Goal: Register for event/course: Sign up to attend an event or enroll in a course

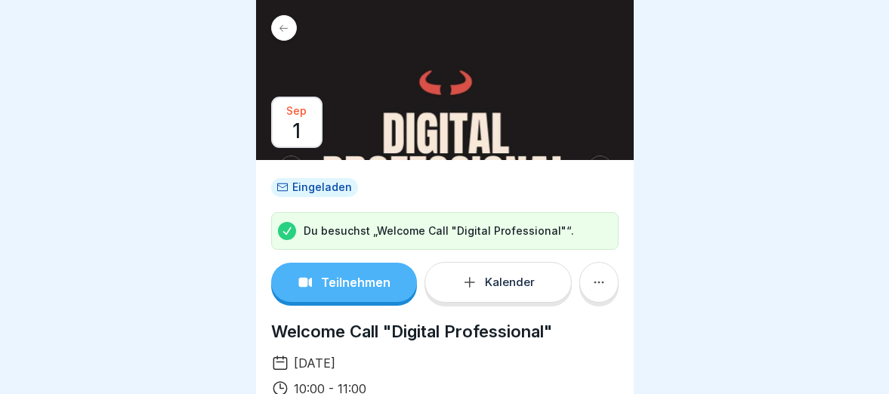
click at [349, 279] on p "Teilnehmen" at bounding box center [355, 283] width 69 height 14
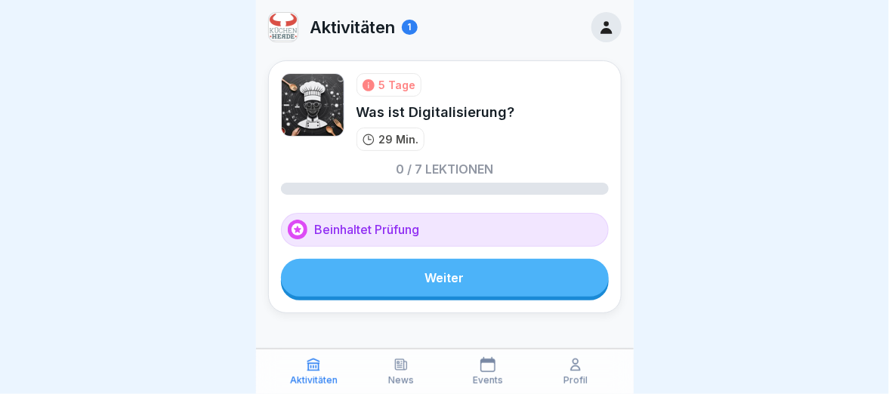
click at [365, 82] on icon at bounding box center [369, 85] width 12 height 12
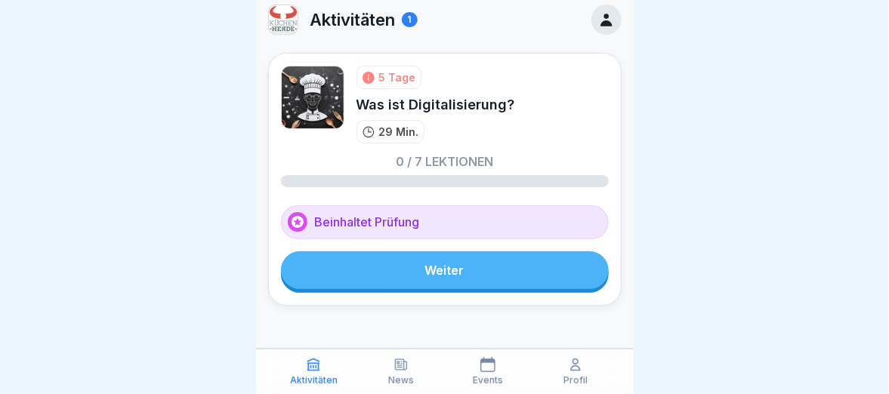
click at [480, 367] on icon at bounding box center [487, 364] width 15 height 15
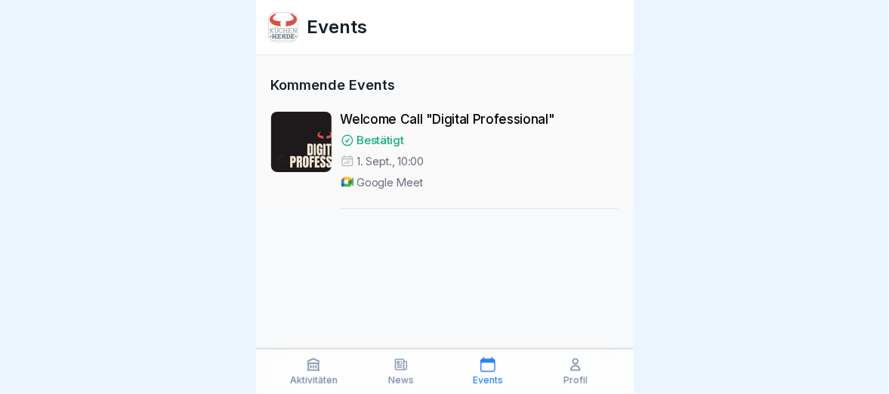
click at [392, 115] on p "Welcome Call "Digital Professional"" at bounding box center [480, 119] width 278 height 15
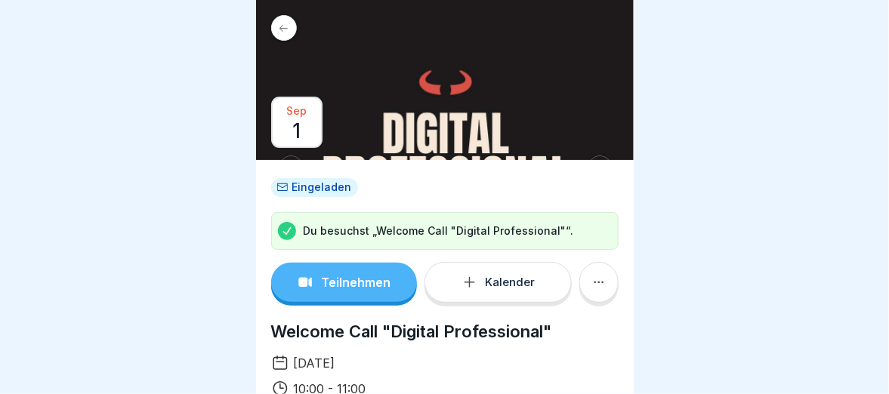
click at [358, 272] on button "Teilnehmen" at bounding box center [344, 282] width 147 height 39
click at [356, 290] on button "Teilnehmen" at bounding box center [344, 282] width 147 height 39
click at [285, 27] on icon at bounding box center [283, 28] width 11 height 11
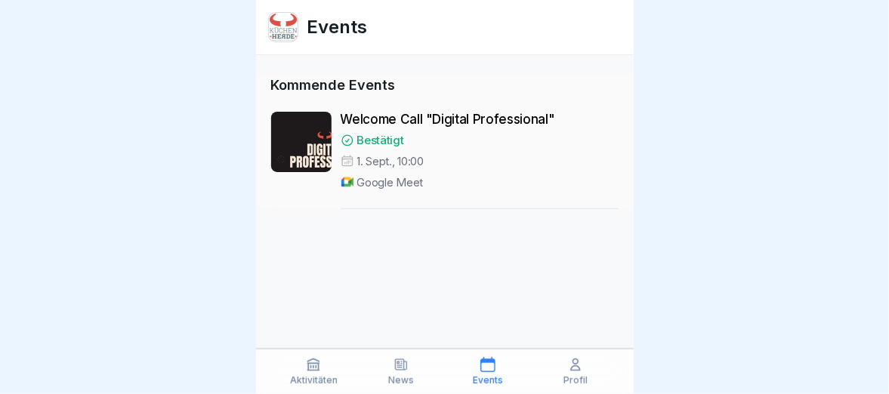
click at [314, 368] on icon at bounding box center [313, 364] width 15 height 15
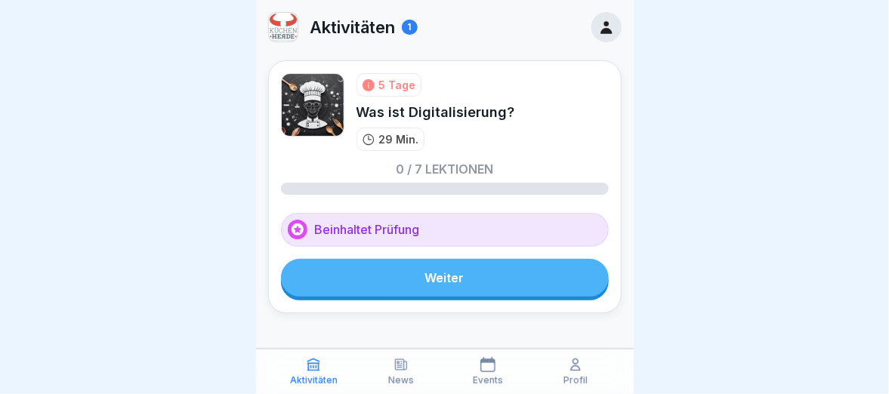
click at [315, 122] on img at bounding box center [312, 104] width 63 height 63
click at [600, 31] on icon at bounding box center [605, 27] width 11 height 13
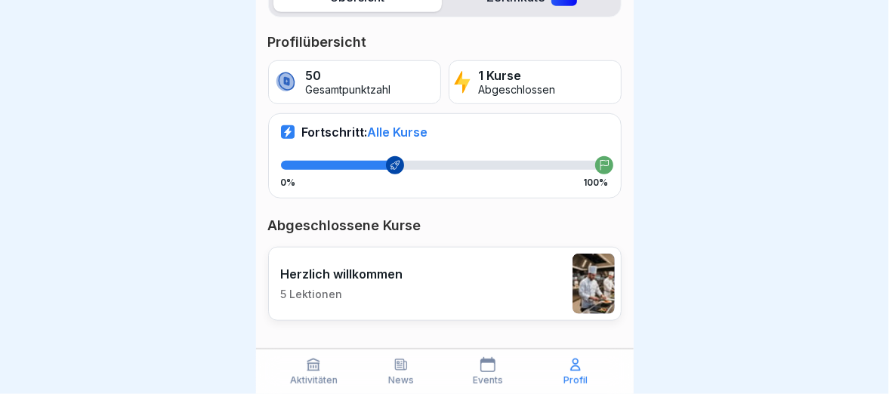
scroll to position [11, 0]
click at [383, 288] on p "5 Lektionen" at bounding box center [342, 295] width 122 height 14
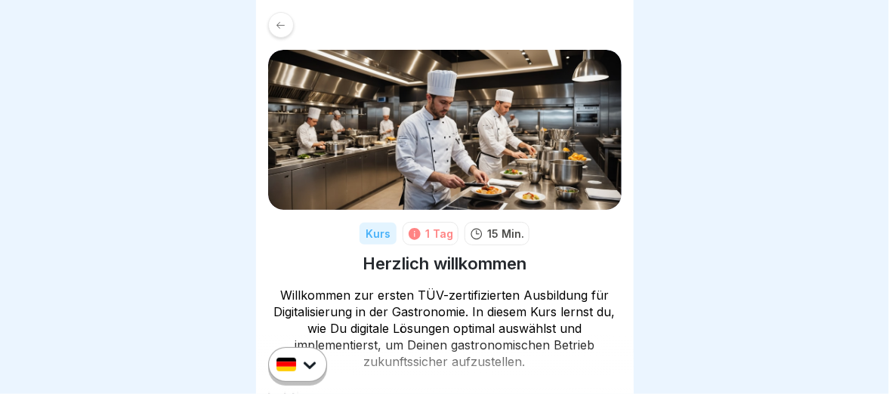
click at [412, 230] on icon at bounding box center [415, 234] width 12 height 12
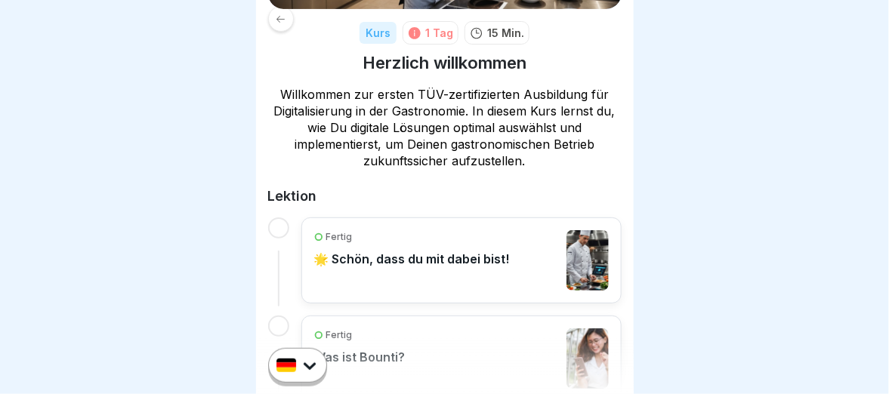
scroll to position [268, 0]
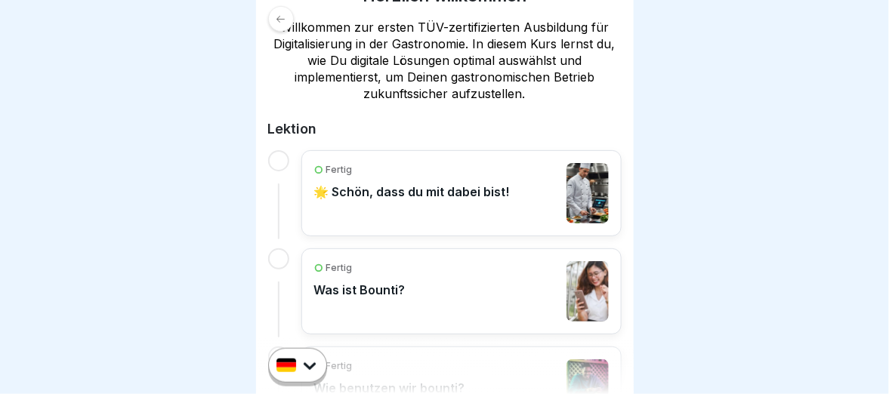
click at [387, 193] on p "🌟 Schön, dass du mit dabei bist!" at bounding box center [412, 191] width 196 height 15
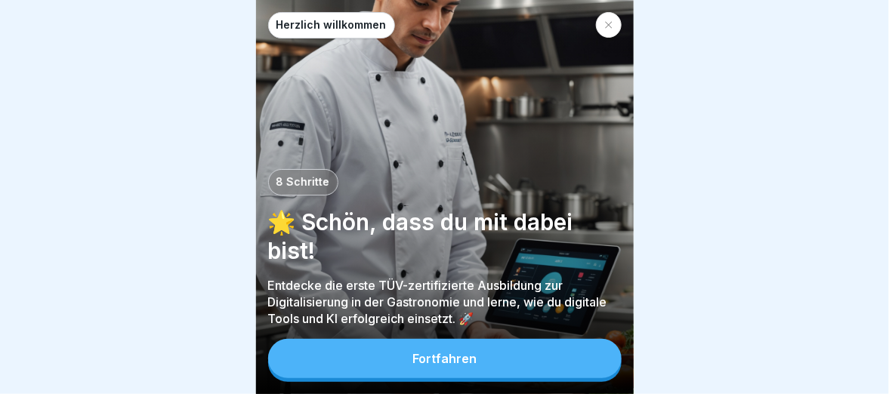
scroll to position [11, 0]
click at [411, 347] on button "Fortfahren" at bounding box center [444, 358] width 353 height 39
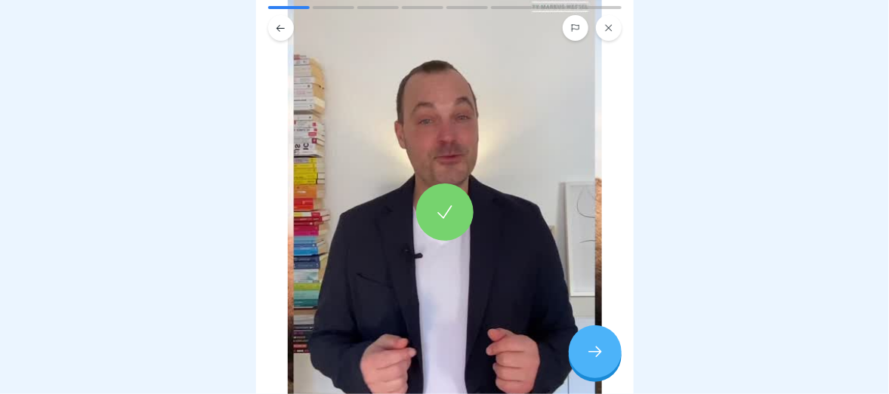
scroll to position [302, 0]
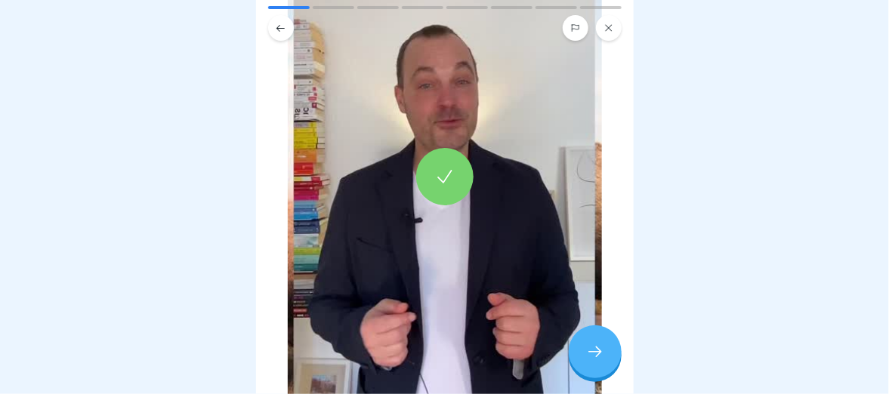
click at [444, 148] on div at bounding box center [444, 176] width 57 height 57
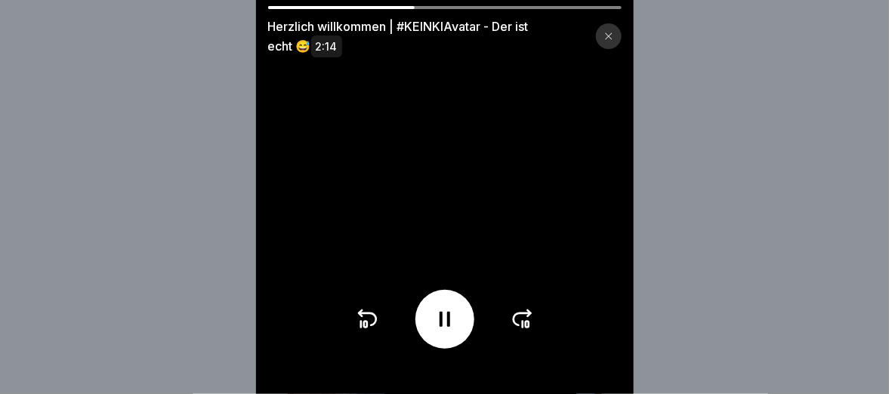
click at [622, 35] on div at bounding box center [609, 36] width 26 height 26
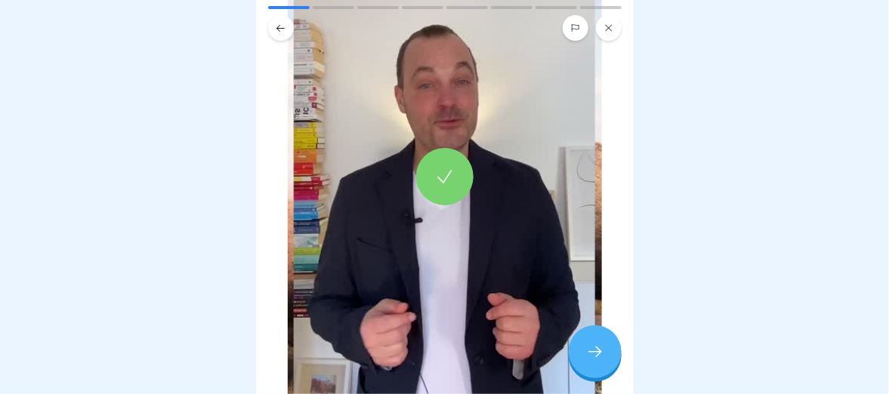
click at [612, 23] on icon at bounding box center [608, 27] width 9 height 9
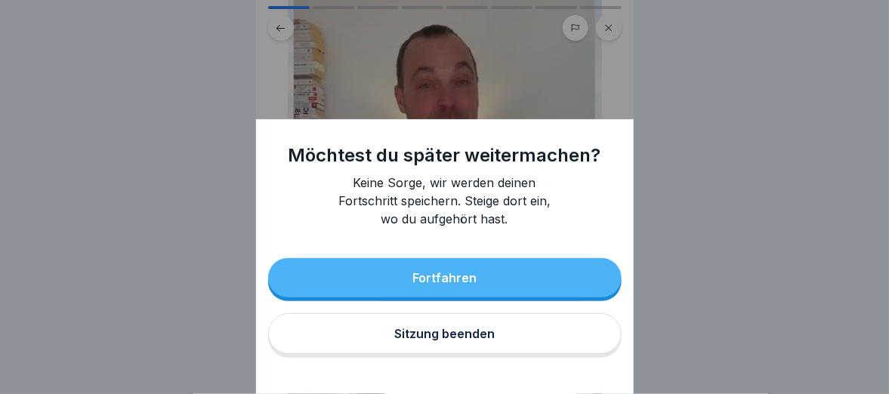
click at [455, 285] on div "Fortfahren" at bounding box center [444, 278] width 64 height 14
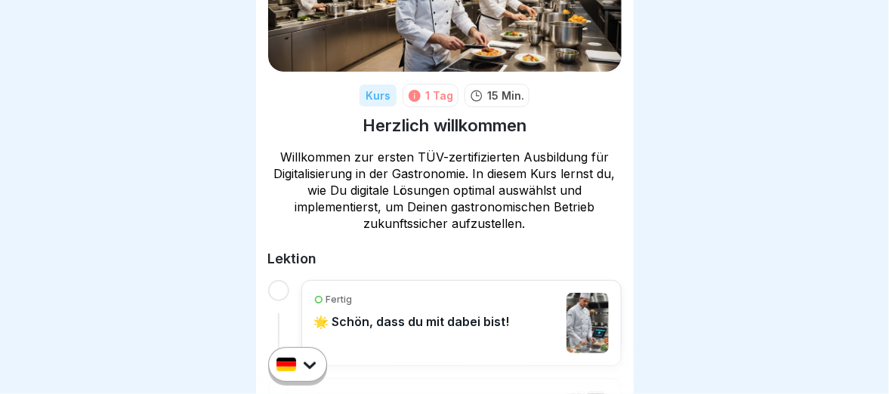
scroll to position [453, 0]
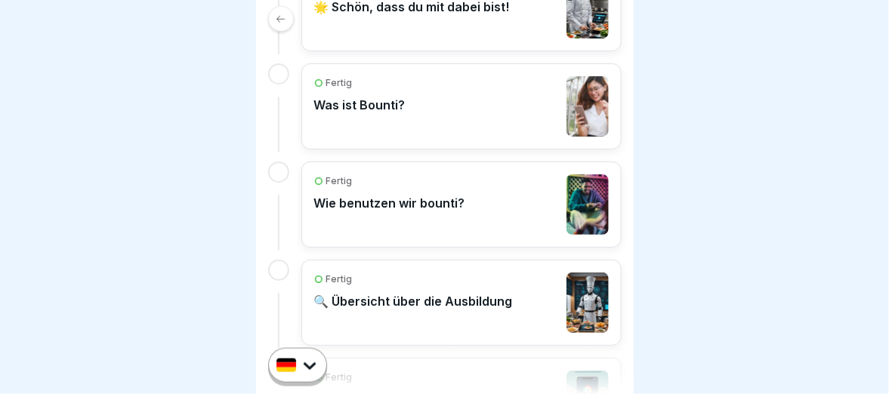
click at [431, 110] on div "Fertig Was ist Bounti?" at bounding box center [461, 106] width 295 height 60
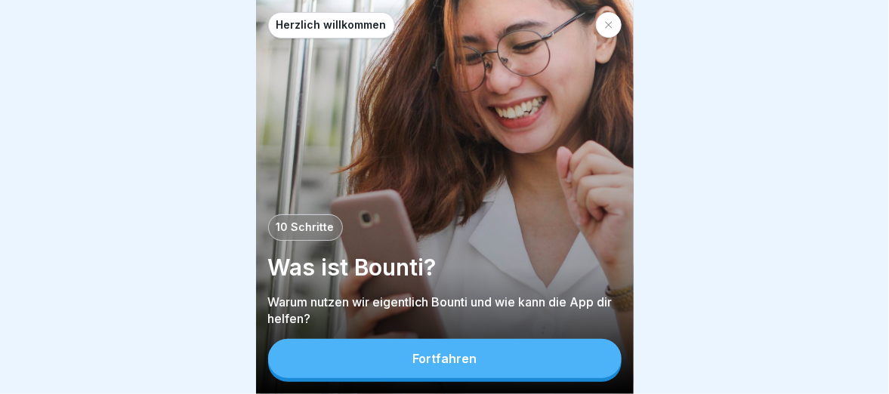
click at [443, 366] on div "Fortfahren" at bounding box center [444, 359] width 64 height 14
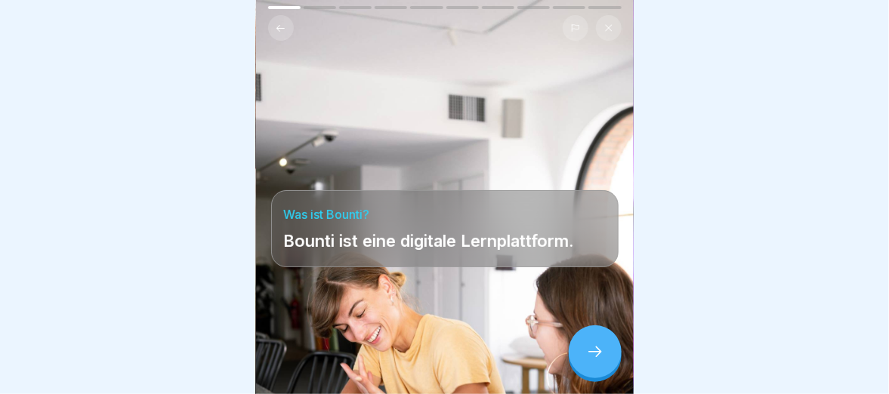
scroll to position [11, 0]
click at [600, 335] on div at bounding box center [595, 352] width 53 height 53
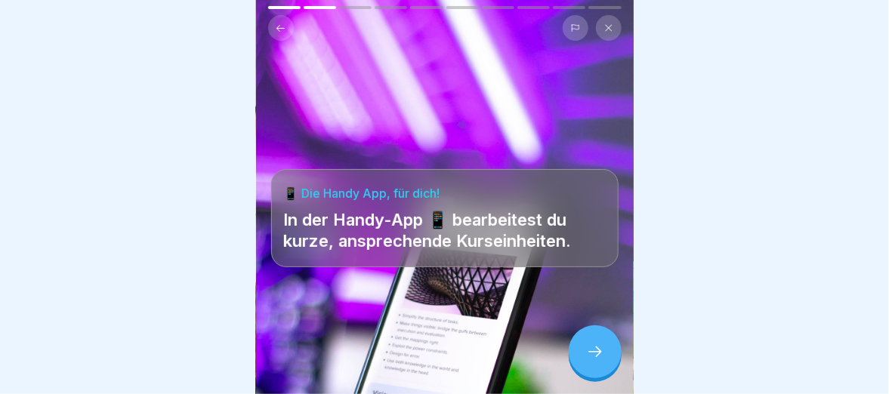
click at [606, 22] on button at bounding box center [609, 28] width 26 height 26
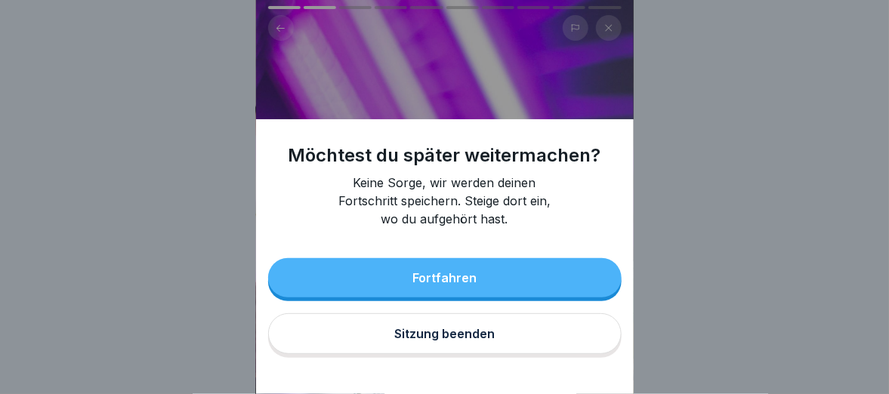
click at [415, 354] on button "Sitzung beenden" at bounding box center [444, 333] width 353 height 41
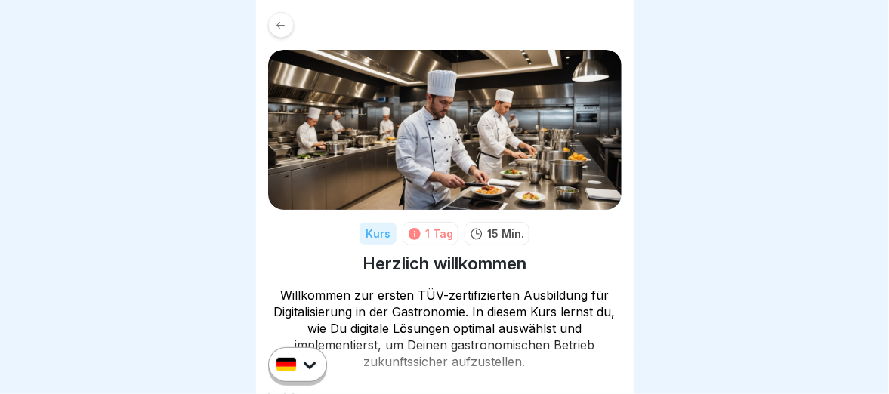
click at [285, 30] on icon at bounding box center [280, 25] width 11 height 11
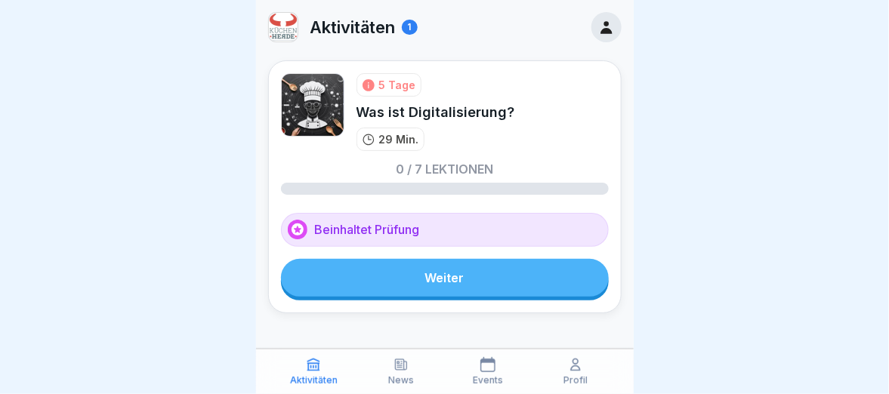
click at [408, 369] on icon at bounding box center [400, 364] width 15 height 15
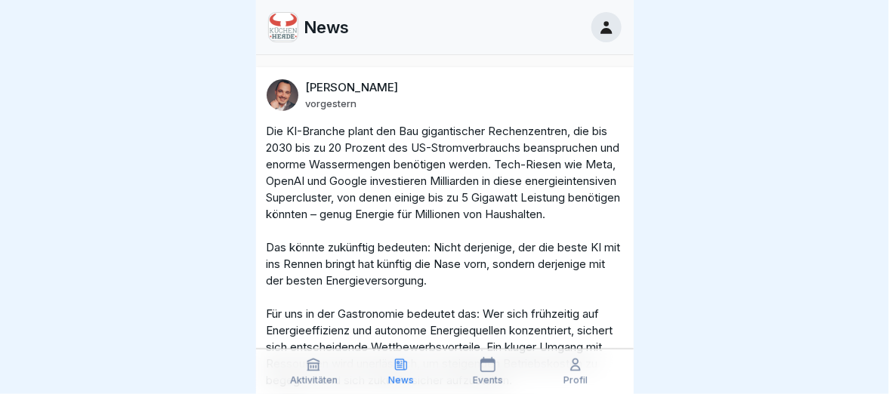
click at [500, 363] on div "Events" at bounding box center [489, 371] width 80 height 29
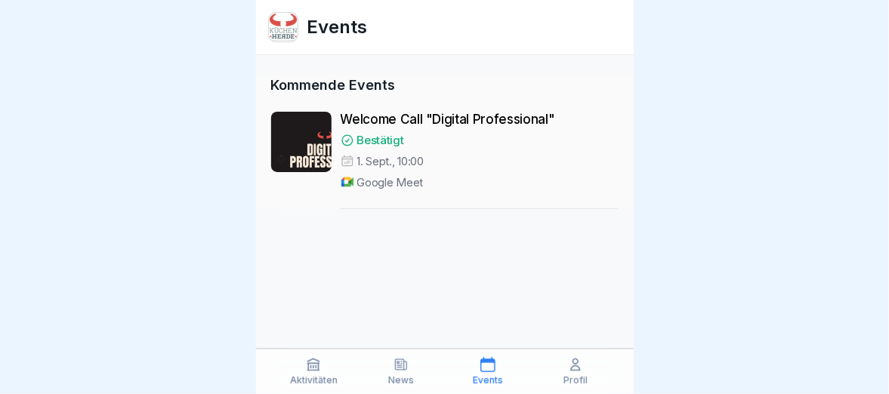
click at [579, 381] on p "Profil" at bounding box center [575, 380] width 24 height 11
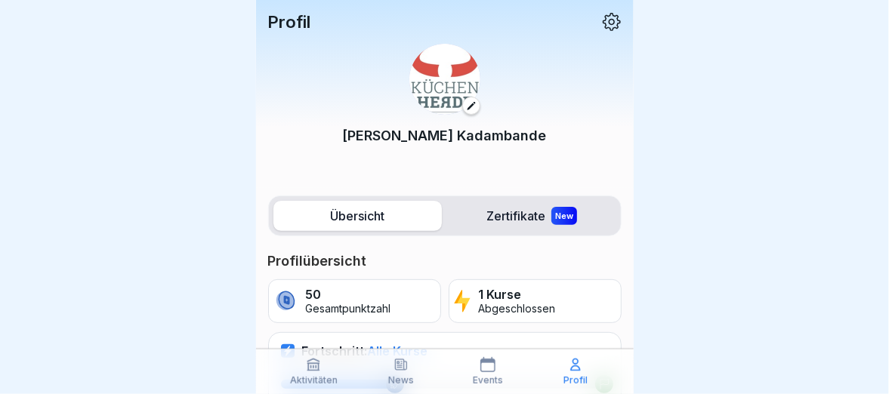
scroll to position [76, 0]
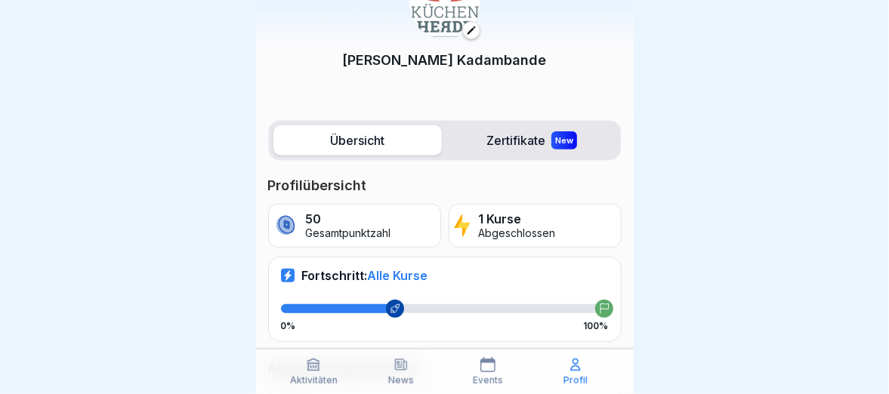
click at [522, 144] on label "Zertifikate New" at bounding box center [532, 140] width 168 height 30
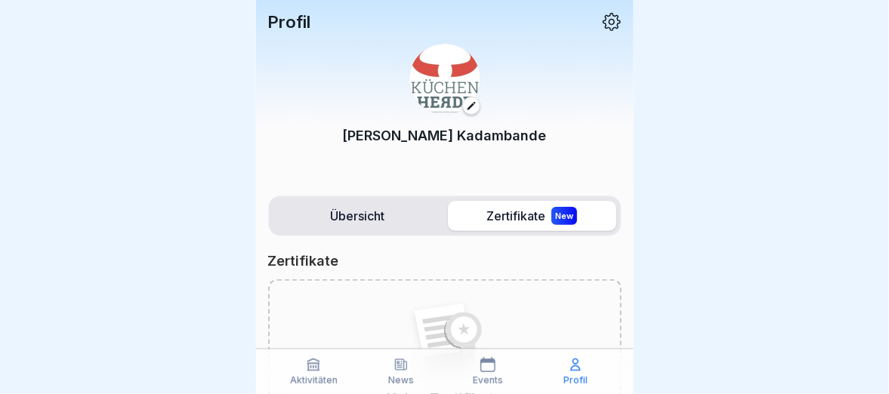
click at [390, 214] on label "Übersicht" at bounding box center [357, 216] width 168 height 30
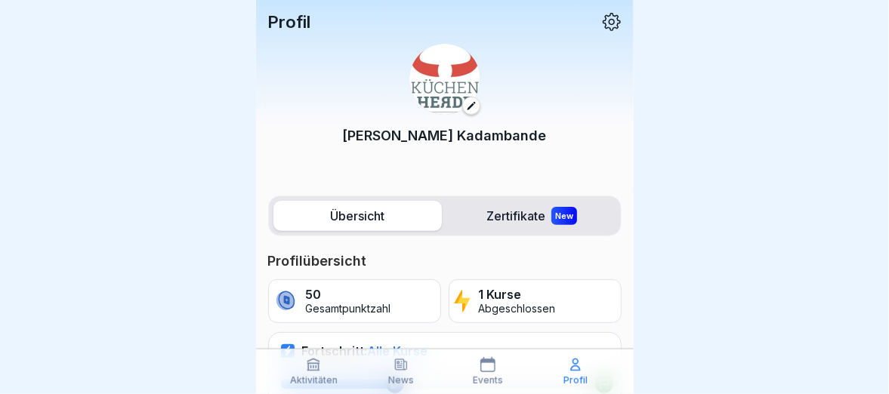
click at [490, 375] on p "Events" at bounding box center [488, 380] width 30 height 11
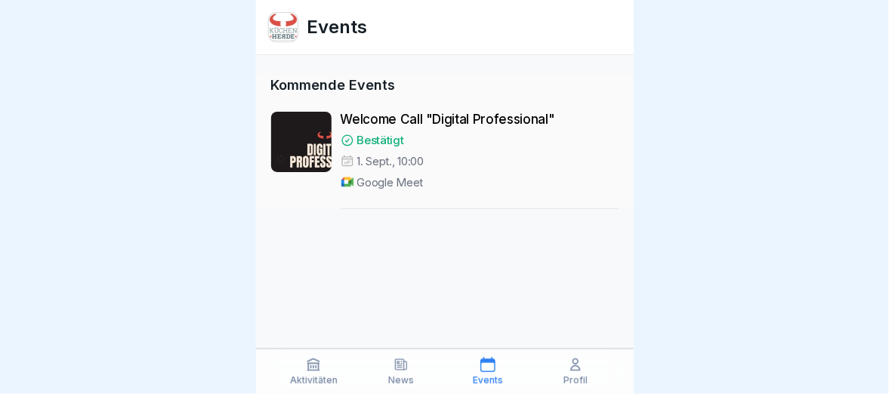
click at [481, 365] on icon at bounding box center [487, 364] width 15 height 15
click at [384, 128] on div "Welcome Call "Digital Professional" Bestätigt 1. Sept., 10:00 Google Meet" at bounding box center [480, 160] width 278 height 97
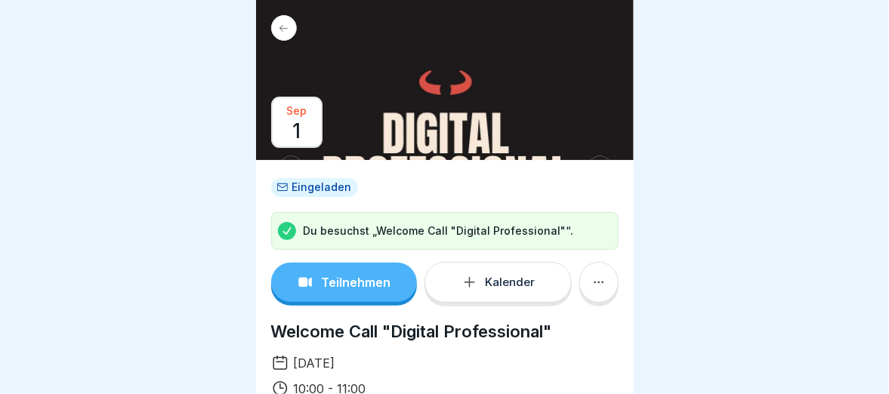
click at [356, 279] on p "Teilnehmen" at bounding box center [355, 283] width 69 height 14
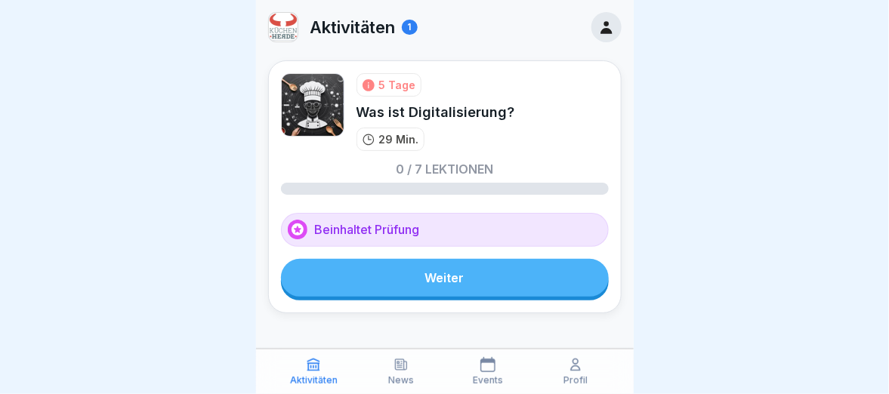
click at [485, 377] on p "Events" at bounding box center [488, 380] width 30 height 11
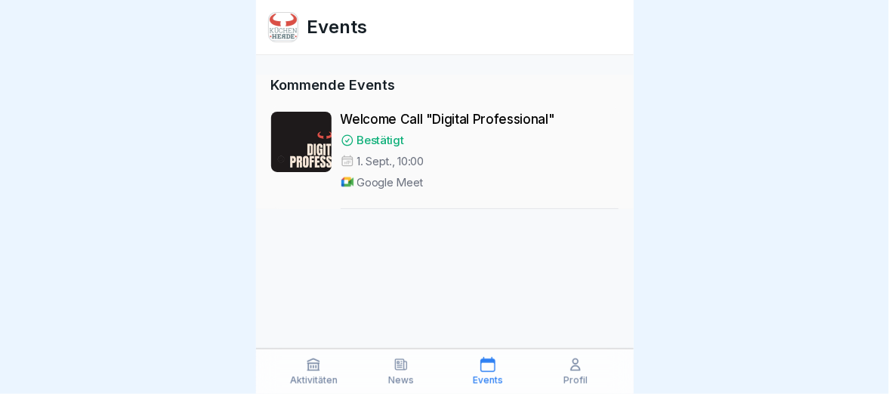
click at [455, 119] on p "Welcome Call "Digital Professional"" at bounding box center [480, 119] width 278 height 15
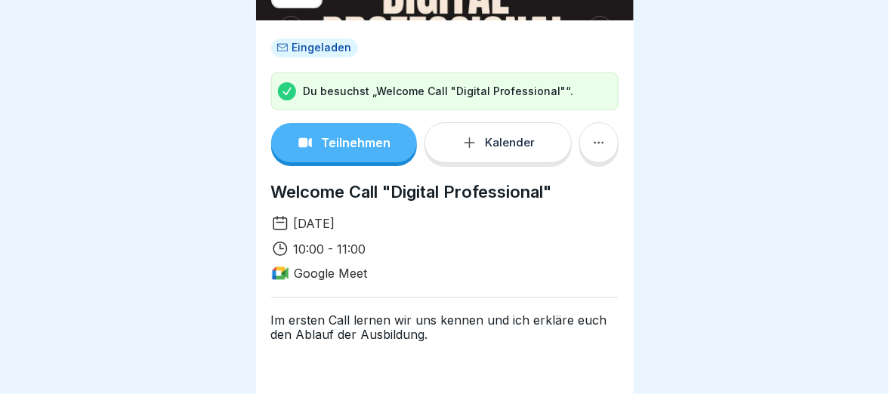
scroll to position [151, 0]
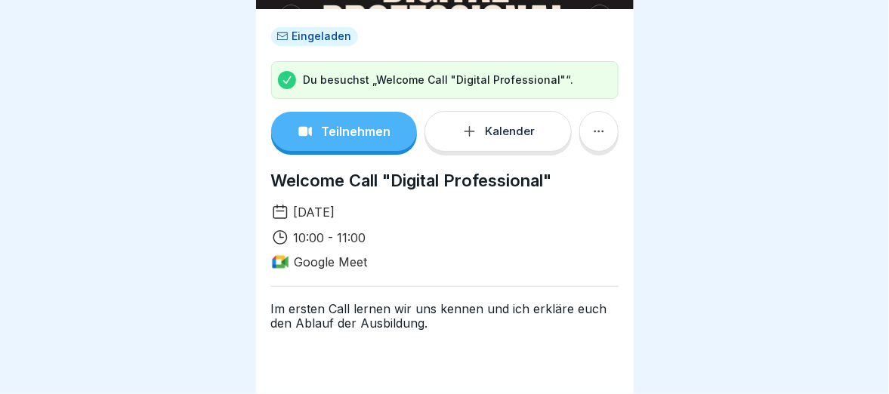
click at [353, 131] on p "Teilnehmen" at bounding box center [355, 132] width 69 height 14
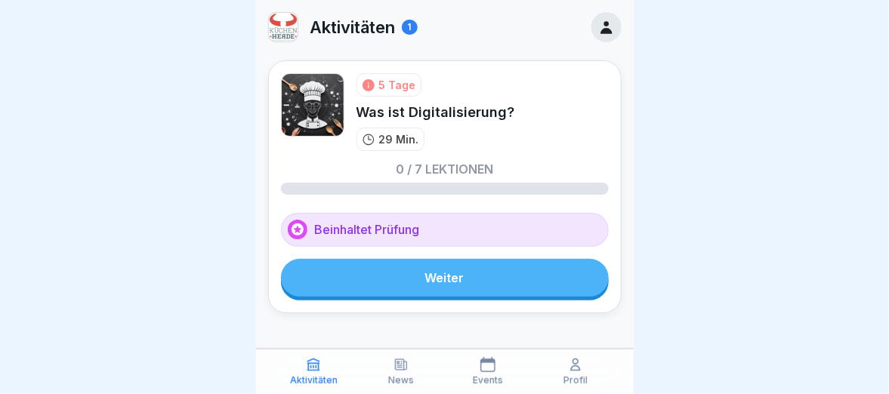
click at [492, 376] on p "Events" at bounding box center [488, 380] width 30 height 11
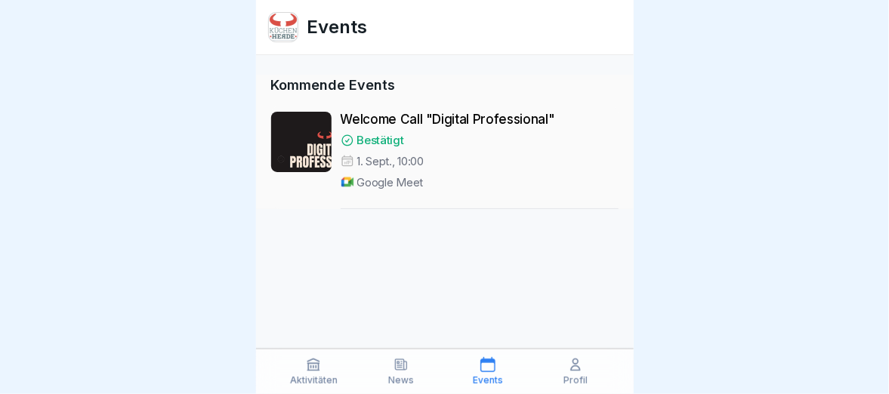
click at [396, 114] on p "Welcome Call "Digital Professional"" at bounding box center [480, 119] width 278 height 15
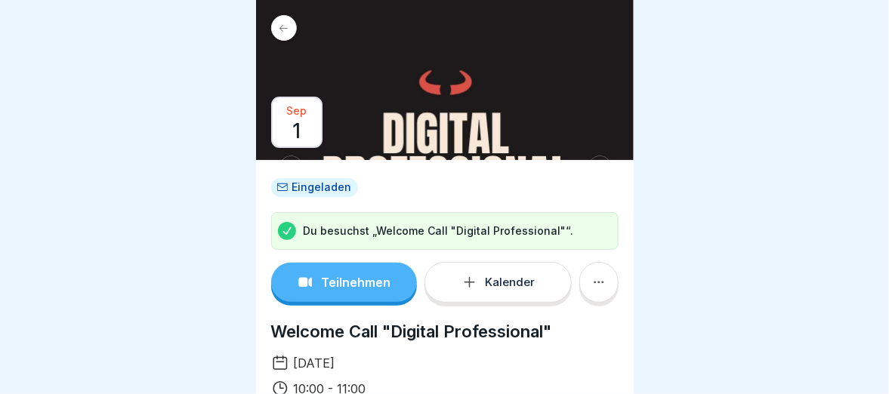
click at [357, 273] on button "Teilnehmen" at bounding box center [344, 282] width 147 height 39
click at [359, 285] on p "Teilnehmen" at bounding box center [355, 283] width 69 height 14
click at [356, 294] on button "Teilnehmen" at bounding box center [344, 282] width 147 height 39
click at [341, 280] on p "Teilnehmen" at bounding box center [355, 283] width 69 height 14
click at [360, 282] on p "Teilnehmen" at bounding box center [355, 283] width 69 height 14
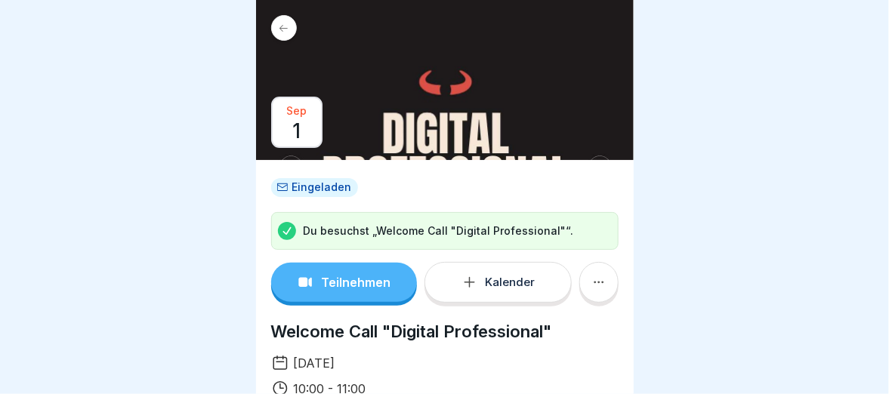
click at [350, 292] on button "Teilnehmen" at bounding box center [344, 282] width 147 height 39
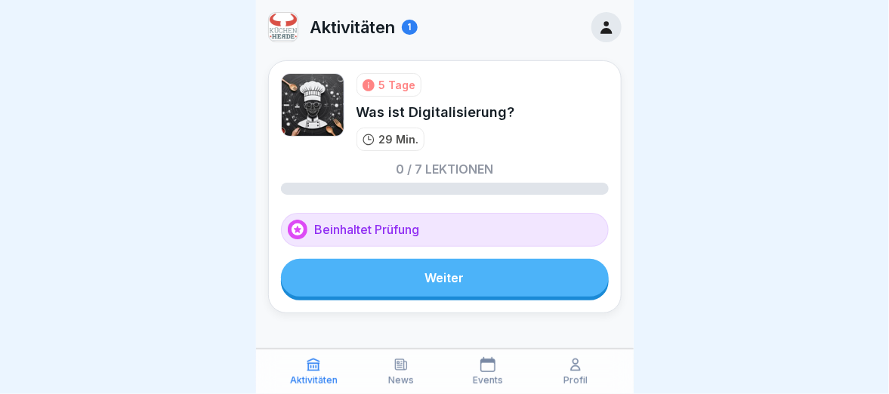
click at [487, 369] on icon at bounding box center [487, 364] width 15 height 15
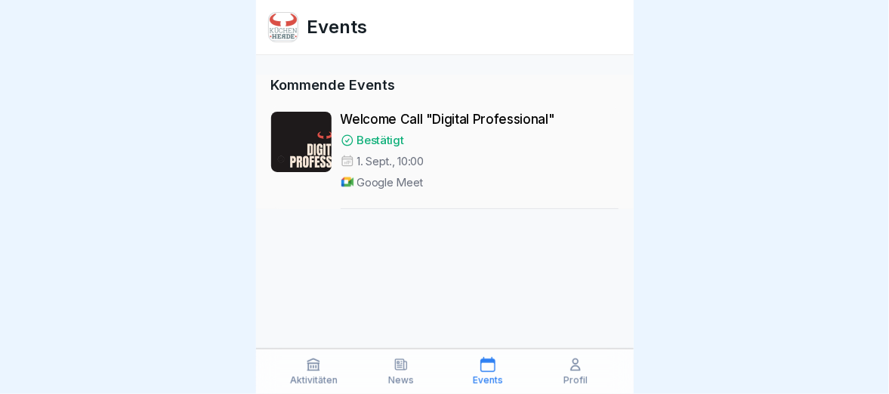
click at [385, 182] on p "Google Meet" at bounding box center [390, 182] width 66 height 15
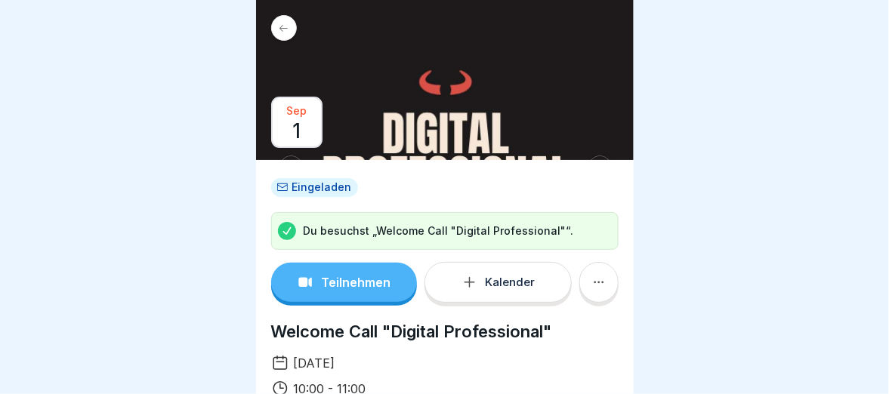
scroll to position [11, 0]
click at [319, 178] on div "Eingeladen" at bounding box center [314, 187] width 87 height 19
click at [591, 275] on icon at bounding box center [598, 282] width 15 height 15
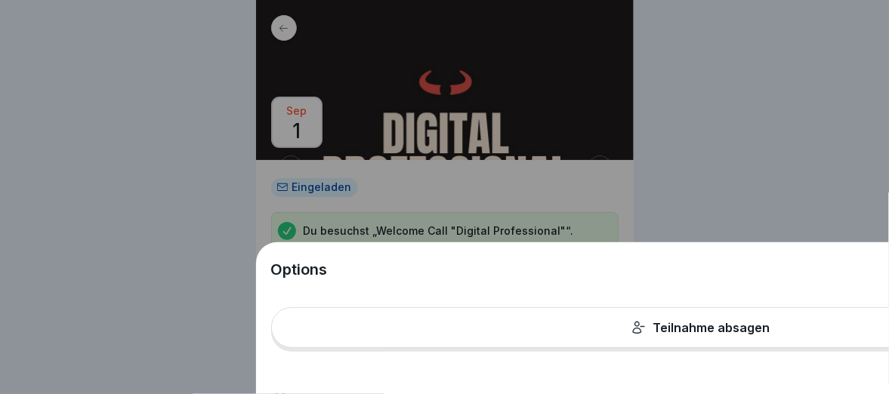
click at [773, 172] on div "Options Teilnahme absagen" at bounding box center [444, 197] width 889 height 394
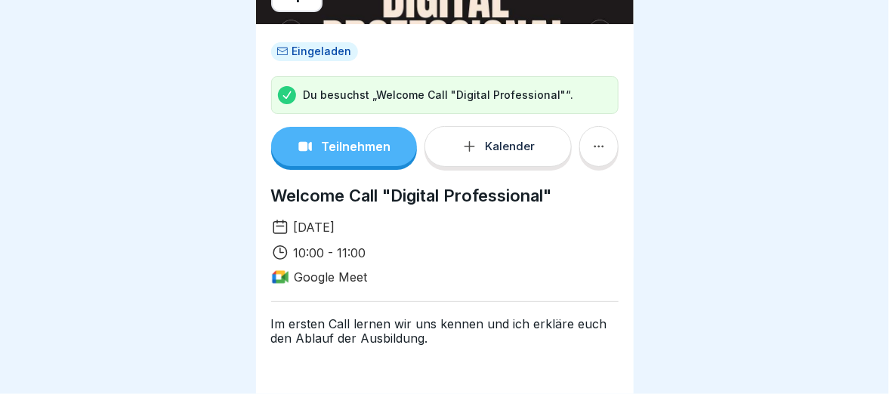
scroll to position [226, 0]
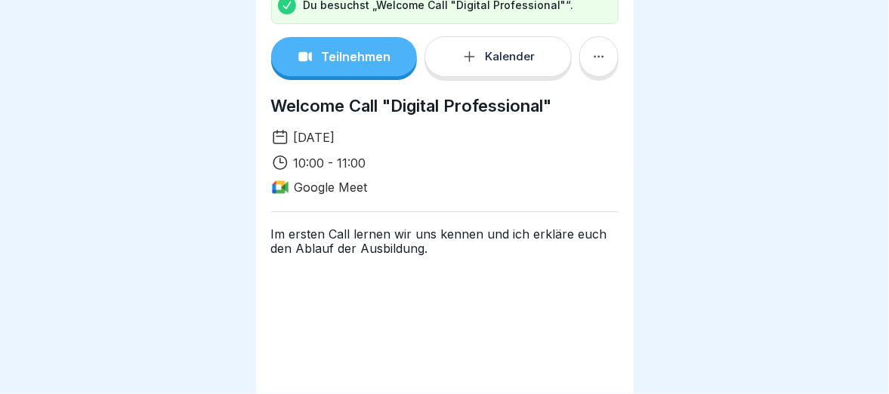
click at [324, 181] on p "Google Meet" at bounding box center [331, 188] width 73 height 14
click at [276, 178] on rect at bounding box center [280, 187] width 18 height 18
click at [368, 37] on button "Teilnehmen" at bounding box center [344, 56] width 147 height 39
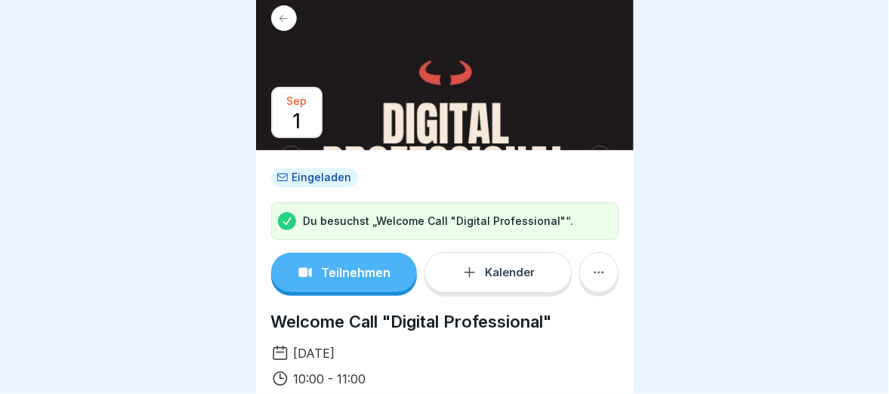
scroll to position [0, 0]
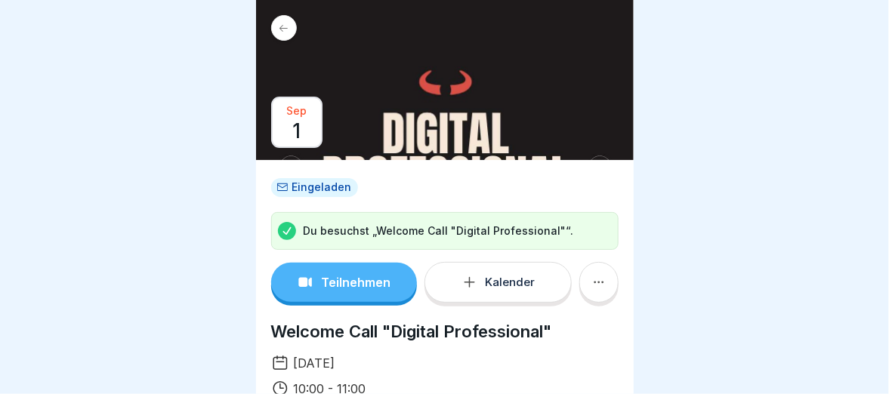
click at [350, 282] on button "Teilnehmen" at bounding box center [344, 282] width 147 height 39
click at [356, 276] on p "Teilnehmen" at bounding box center [355, 283] width 69 height 14
click at [356, 292] on button "Teilnehmen" at bounding box center [344, 282] width 147 height 39
click at [347, 289] on p "Teilnehmen" at bounding box center [355, 283] width 69 height 14
click at [499, 292] on button "Kalender" at bounding box center [497, 282] width 147 height 41
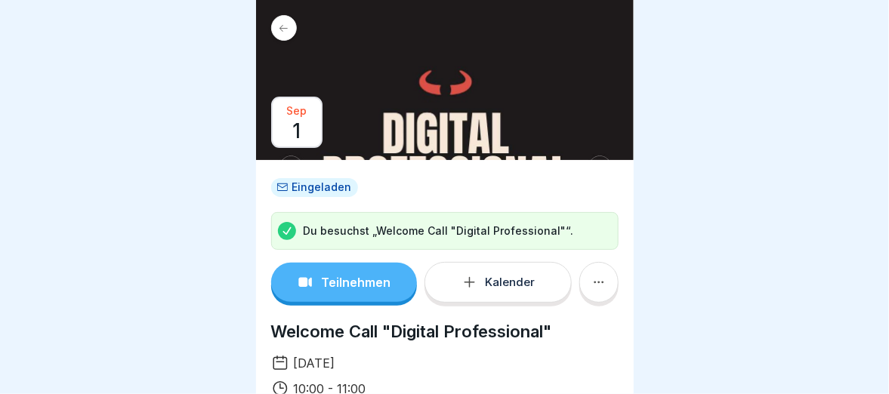
drag, startPoint x: 801, startPoint y: 158, endPoint x: 787, endPoint y: 169, distance: 17.7
click at [801, 158] on div at bounding box center [444, 197] width 889 height 394
click at [384, 283] on p "Teilnehmen" at bounding box center [355, 283] width 69 height 14
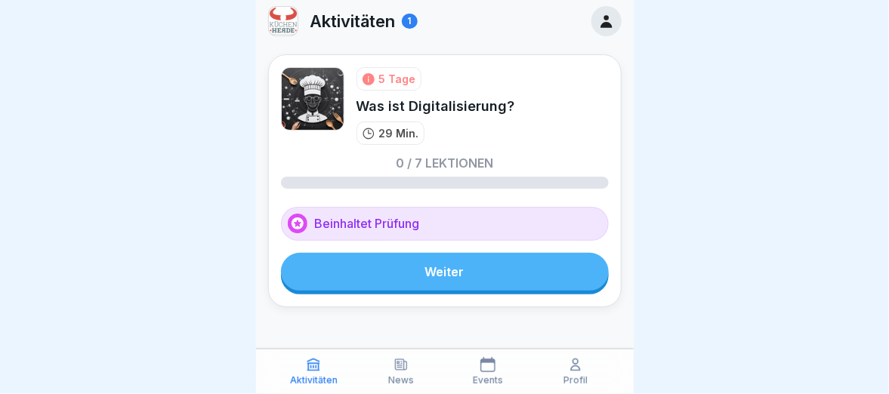
scroll to position [8, 0]
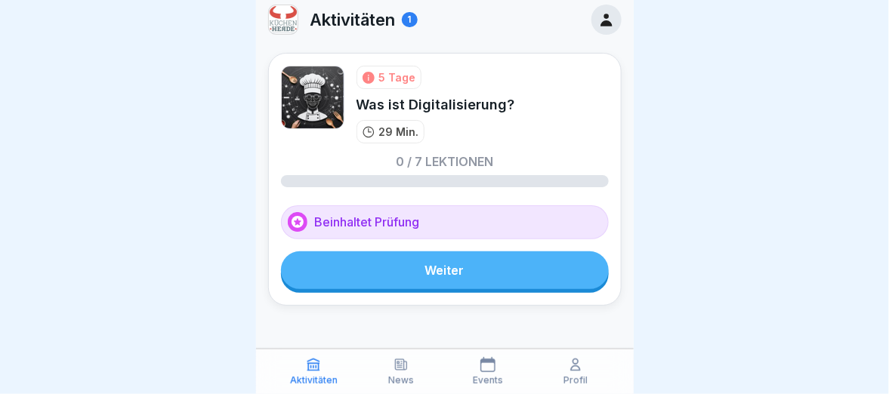
click at [492, 377] on p "Events" at bounding box center [488, 380] width 30 height 11
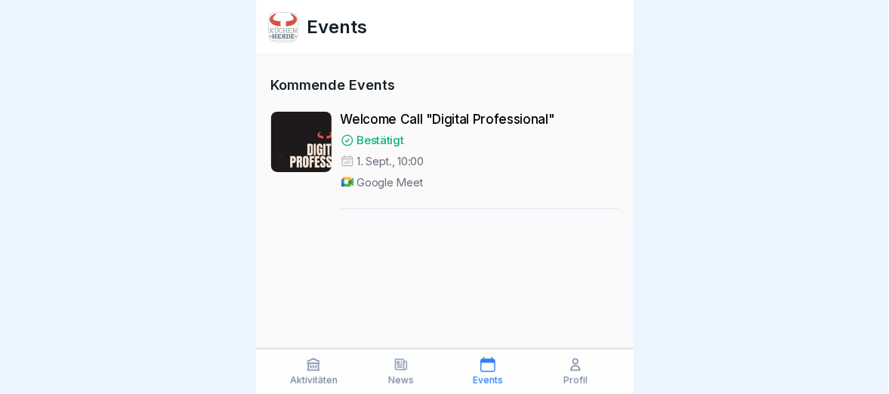
click at [363, 122] on p "Welcome Call "Digital Professional"" at bounding box center [480, 119] width 278 height 15
click at [310, 129] on div at bounding box center [301, 142] width 60 height 60
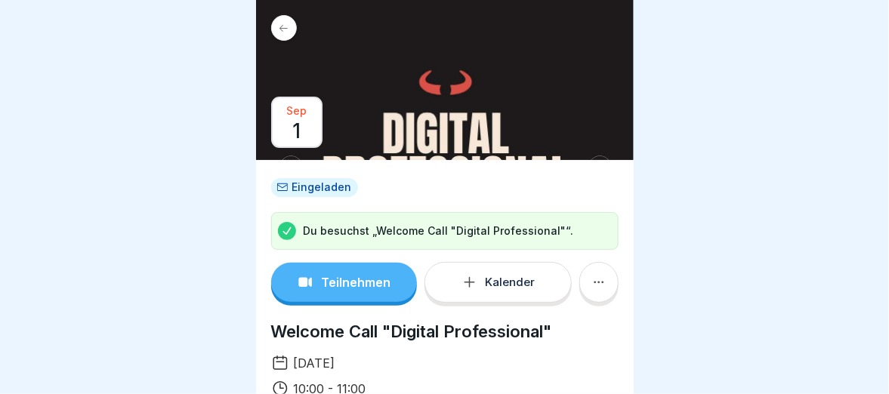
click at [352, 285] on p "Teilnehmen" at bounding box center [355, 283] width 69 height 14
click at [591, 285] on icon at bounding box center [598, 282] width 15 height 15
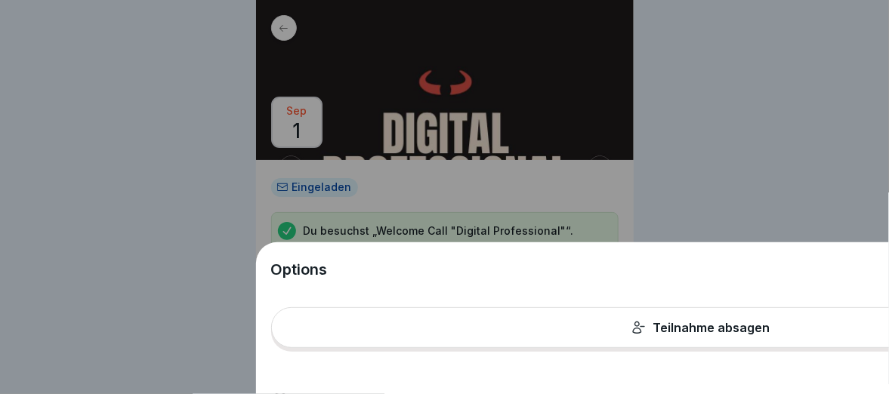
click at [152, 236] on div "Options Teilnahme absagen" at bounding box center [444, 197] width 889 height 394
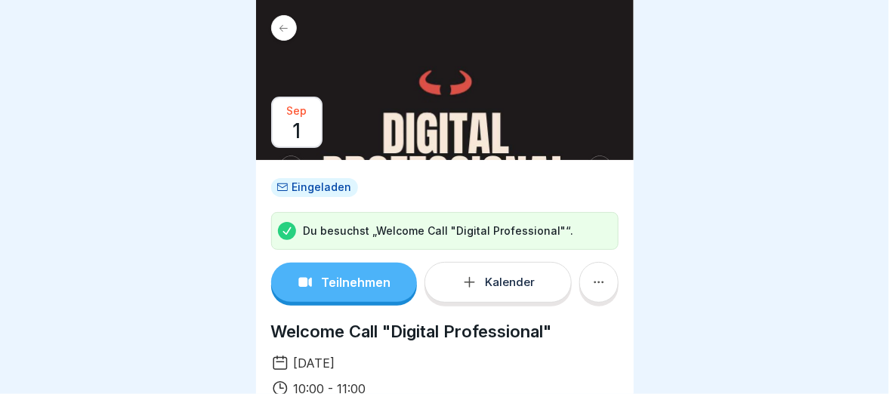
click at [431, 227] on p "Du besuchst „Welcome Call "Digital Professional"“." at bounding box center [439, 231] width 270 height 15
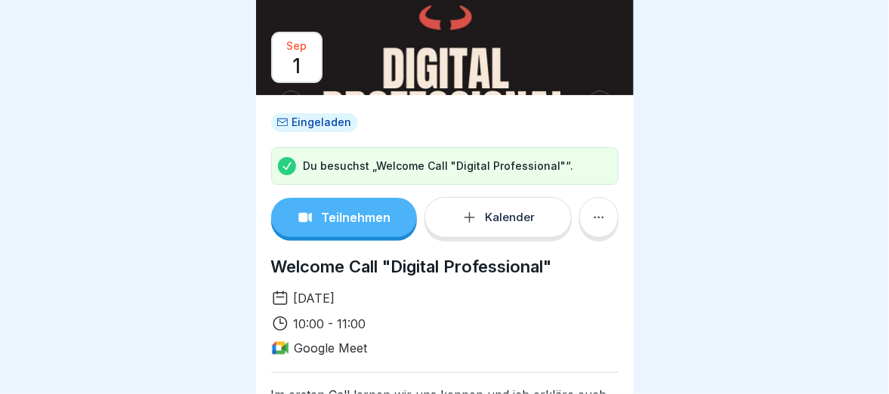
scroll to position [151, 0]
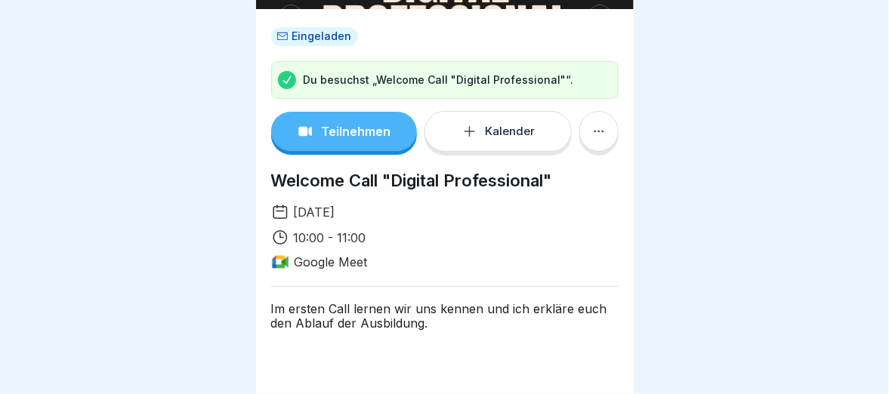
click at [319, 258] on p "Google Meet" at bounding box center [331, 262] width 73 height 14
click at [331, 135] on p "Teilnehmen" at bounding box center [355, 132] width 69 height 14
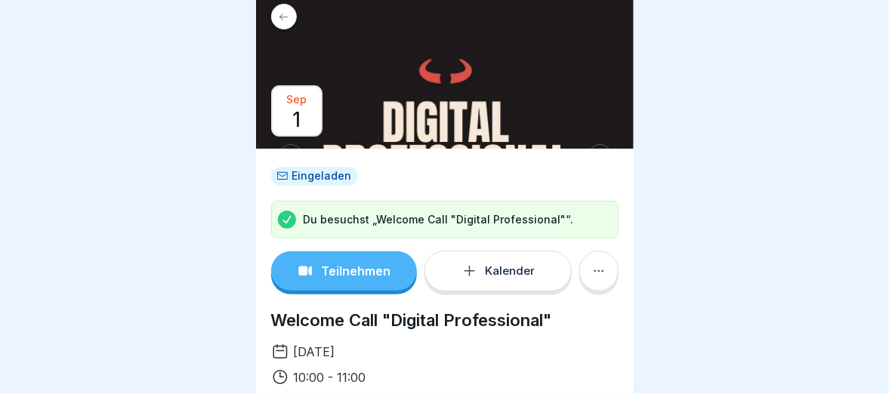
scroll to position [0, 0]
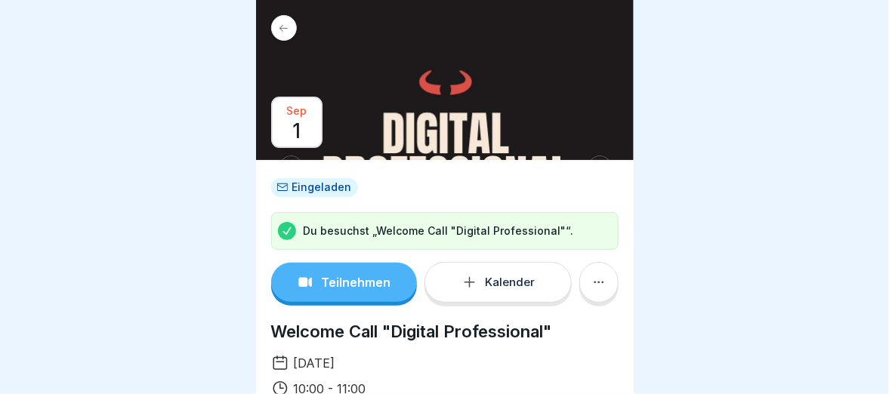
click at [360, 279] on p "Teilnehmen" at bounding box center [355, 283] width 69 height 14
